Goal: Transaction & Acquisition: Purchase product/service

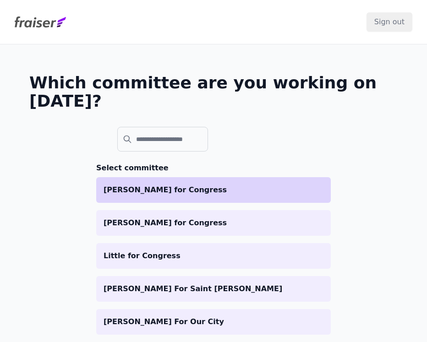
click at [182, 178] on li "[PERSON_NAME] for Congress" at bounding box center [213, 190] width 234 height 26
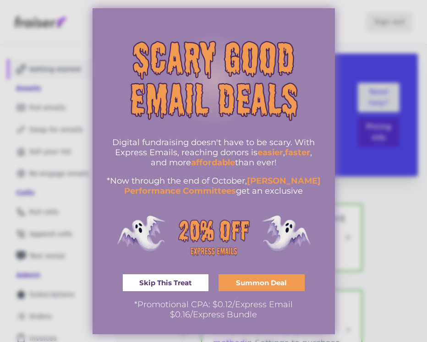
click at [167, 288] on link "Skip This Treat" at bounding box center [166, 282] width 86 height 17
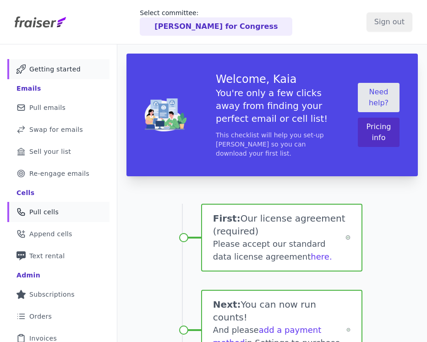
click at [31, 211] on span "Pull cells" at bounding box center [43, 211] width 29 height 9
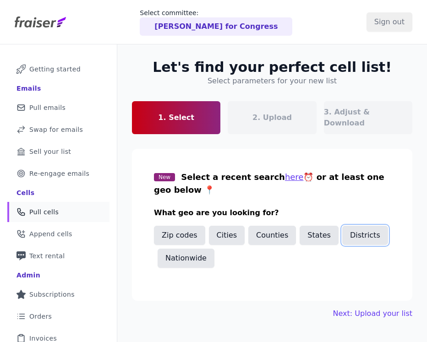
click at [354, 226] on button "Districts" at bounding box center [365, 235] width 46 height 19
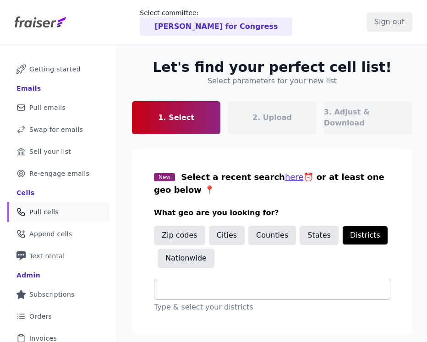
click at [196, 284] on input "text" at bounding box center [276, 289] width 228 height 11
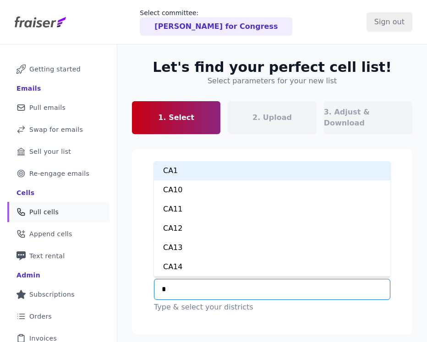
type input "**"
click at [202, 161] on div "CT1" at bounding box center [272, 170] width 236 height 19
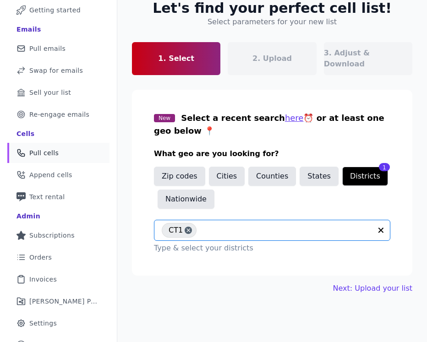
scroll to position [69, 0]
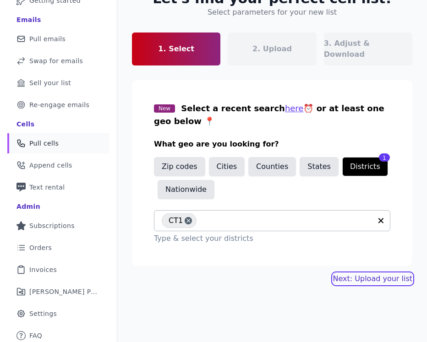
click at [396, 273] on link "Next: Upload your list" at bounding box center [372, 278] width 79 height 11
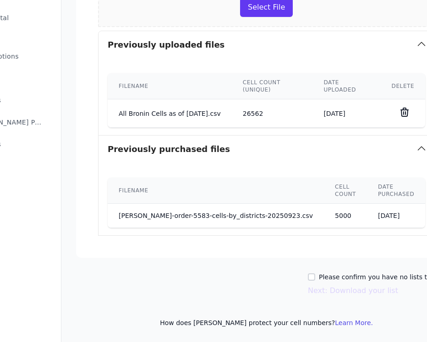
scroll to position [245, 56]
click at [319, 279] on label "Please confirm you have no lists to upload." at bounding box center [388, 276] width 138 height 9
click at [313, 279] on input "Please confirm you have no lists to upload." at bounding box center [311, 276] width 7 height 7
checkbox input "true"
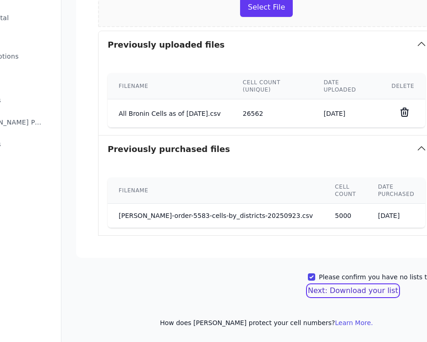
click at [308, 291] on button "Next: Download your list" at bounding box center [353, 290] width 90 height 11
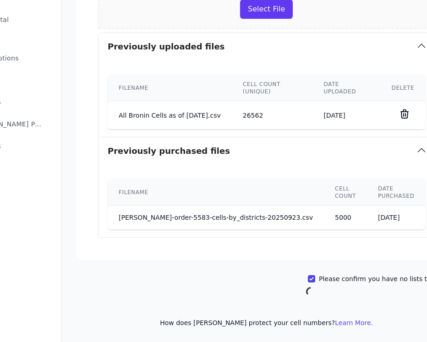
scroll to position [72, 0]
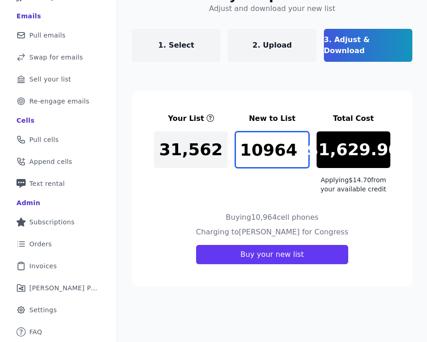
click at [288, 142] on input "10964" at bounding box center [272, 149] width 74 height 37
drag, startPoint x: 293, startPoint y: 141, endPoint x: 231, endPoint y: 142, distance: 61.8
click at [231, 142] on div "Your List New to List Total Cost 31,562 10964 $1,629.90 Applying $14.70 from yo…" at bounding box center [272, 153] width 236 height 81
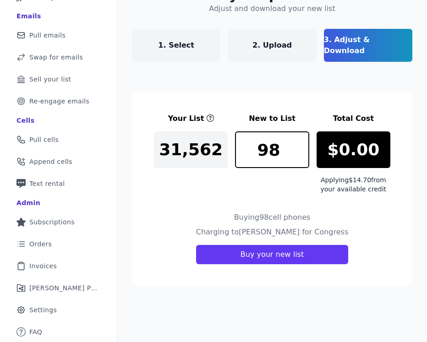
click at [360, 212] on div "Buying 98 cell phones" at bounding box center [272, 219] width 236 height 15
click at [278, 140] on input "98" at bounding box center [272, 149] width 74 height 37
type input "9"
type input "1"
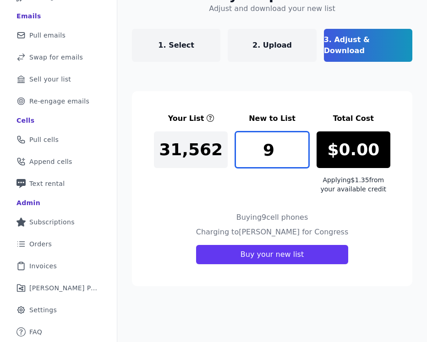
type input "98"
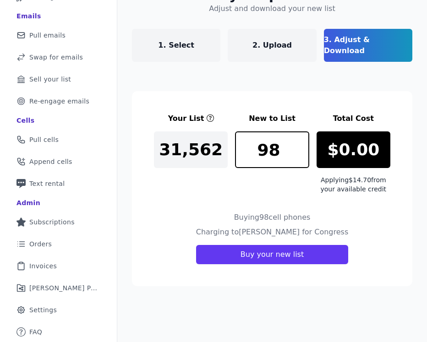
click at [330, 199] on section "Your List New to List Total Cost 31,562 98 $0.00 Applying $14.70 from your avai…" at bounding box center [272, 188] width 280 height 195
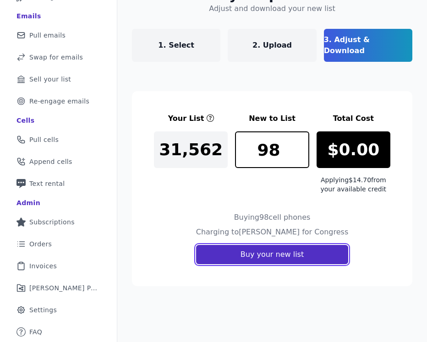
click at [267, 245] on button "Buy your new list" at bounding box center [272, 254] width 152 height 19
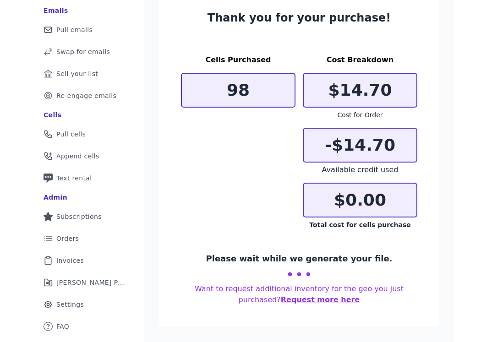
scroll to position [72, 0]
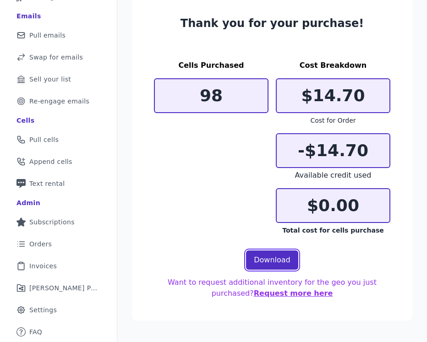
click at [266, 262] on link "Download" at bounding box center [272, 260] width 52 height 19
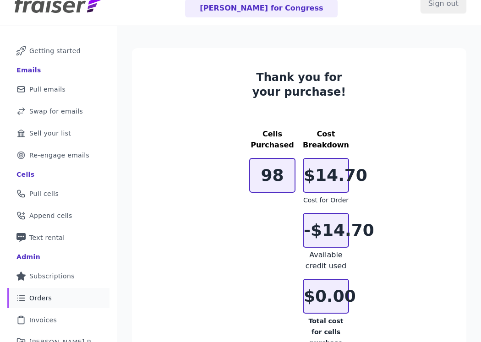
scroll to position [11, 0]
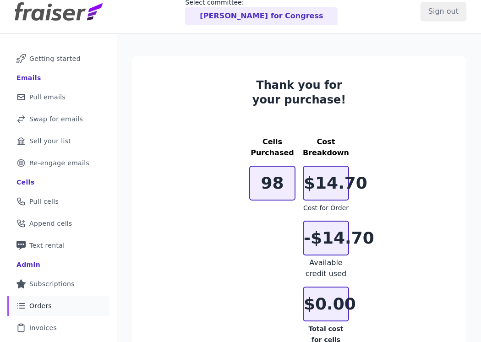
click at [41, 304] on span "Orders" at bounding box center [40, 305] width 22 height 9
